Goal: Ask a question

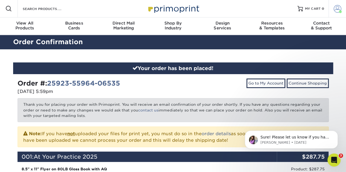
click at [336, 10] on span at bounding box center [337, 9] width 8 height 8
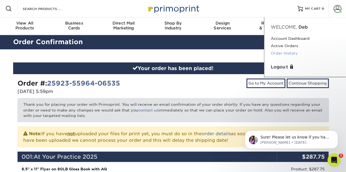
click at [291, 53] on link "Order History" at bounding box center [305, 53] width 69 height 7
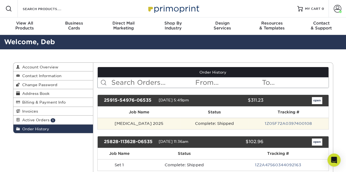
click at [192, 118] on td "Complete: Shipped" at bounding box center [214, 123] width 68 height 11
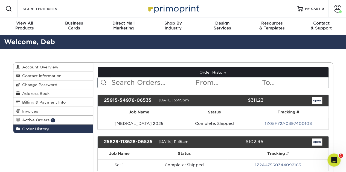
click at [274, 122] on link "1Z05F72A0397400108" at bounding box center [288, 124] width 47 height 4
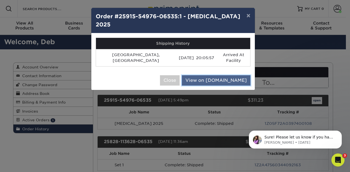
click at [207, 75] on link "View on [DOMAIN_NAME]" at bounding box center [216, 80] width 69 height 10
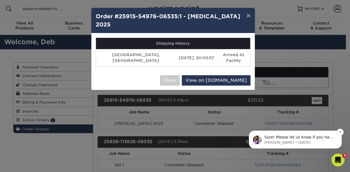
click at [312, 142] on p "[PERSON_NAME] • [DATE]" at bounding box center [299, 142] width 71 height 5
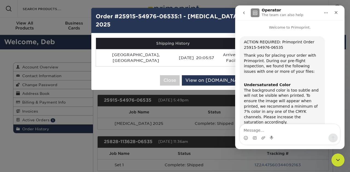
scroll to position [16, 0]
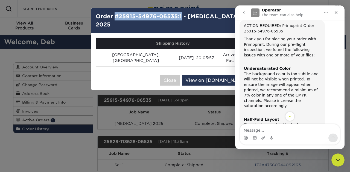
drag, startPoint x: 114, startPoint y: 17, endPoint x: 181, endPoint y: 15, distance: 67.0
click at [181, 15] on h4 "Order #25915-54976-06535:1 - [MEDICAL_DATA] 2025" at bounding box center [173, 20] width 155 height 16
copy h4 "#25915-54976-06535:1"
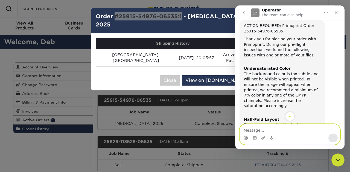
click at [267, 131] on textarea "Message…" at bounding box center [290, 129] width 100 height 9
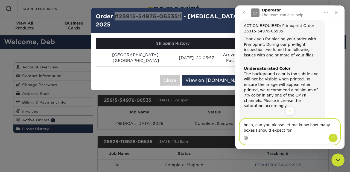
paste textarea "#25915-54976-06535:1"
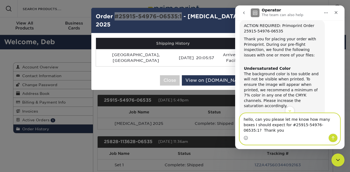
type textarea "hello, can you please let me know how many boxes I should expect for #25915-549…"
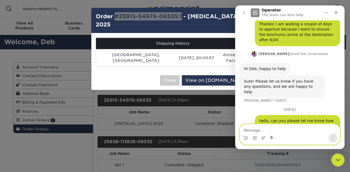
scroll to position [228, 0]
